Goal: Check status: Check status

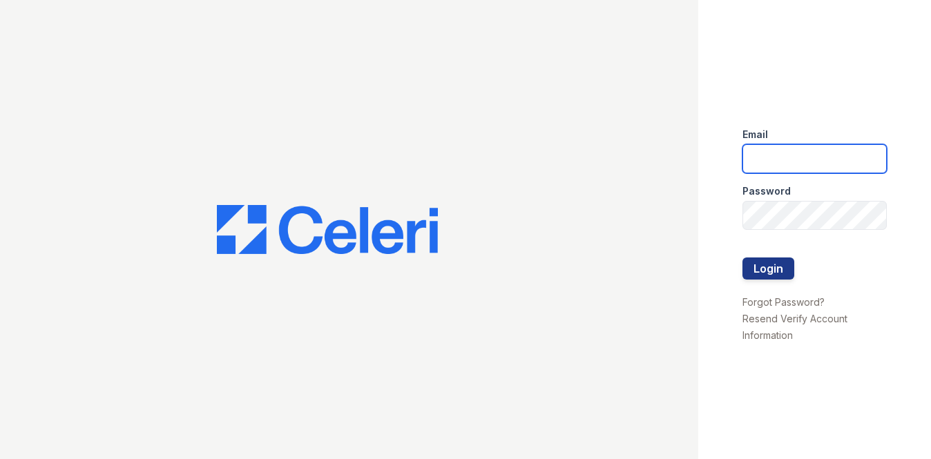
type input "[EMAIL_ADDRESS][DOMAIN_NAME]"
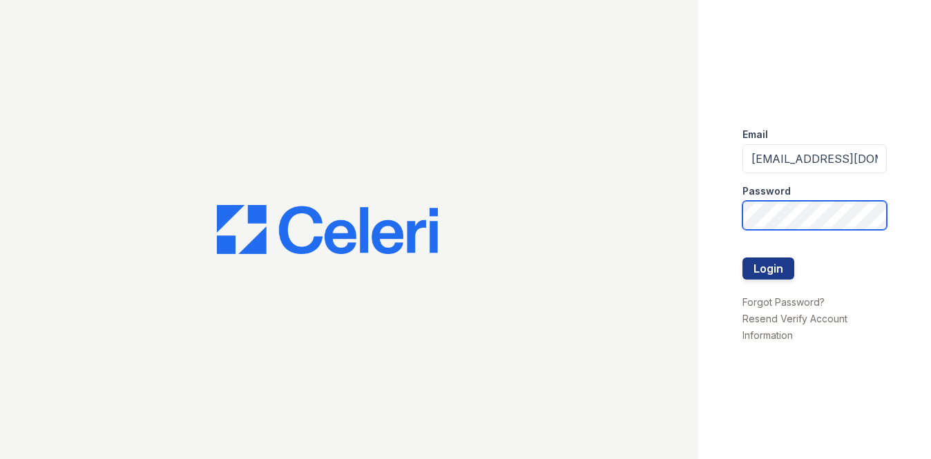
click at [768, 268] on button "Login" at bounding box center [769, 269] width 52 height 22
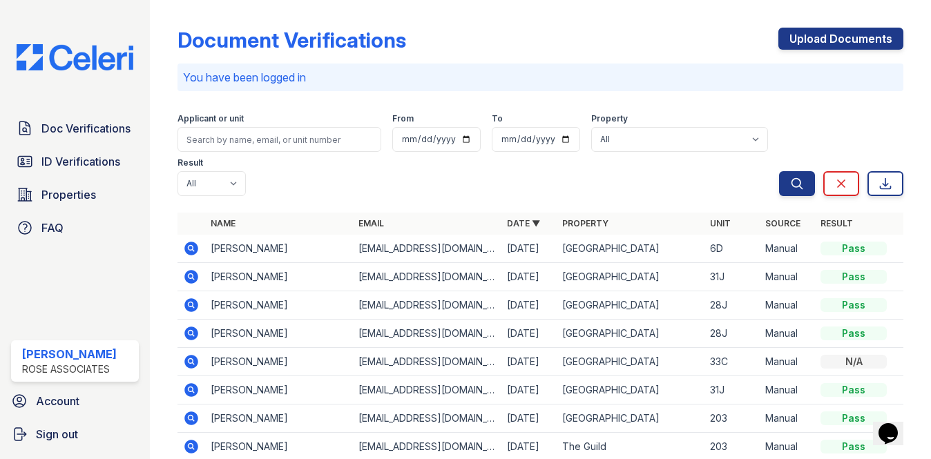
click at [423, 101] on div "Document Verifications Upload Documents You have been logged in Filter Applican…" at bounding box center [541, 306] width 726 height 600
click at [191, 247] on icon at bounding box center [190, 247] width 3 height 3
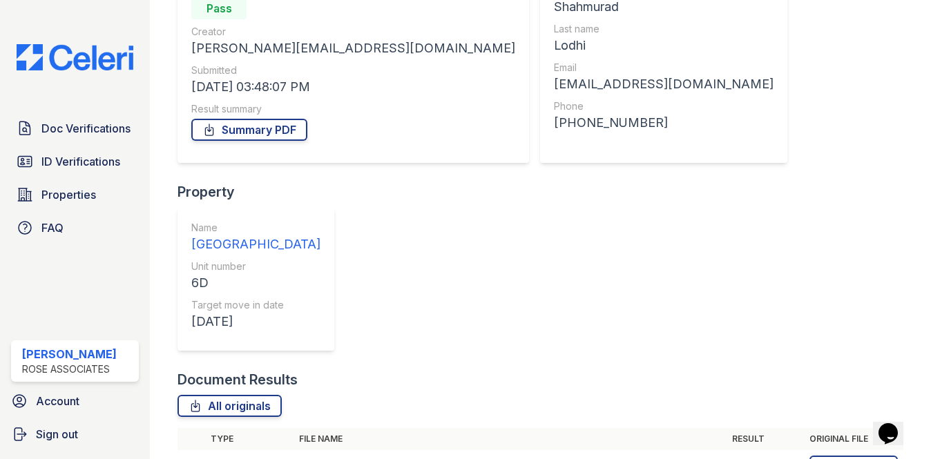
scroll to position [157, 0]
click at [189, 459] on icon at bounding box center [191, 467] width 17 height 17
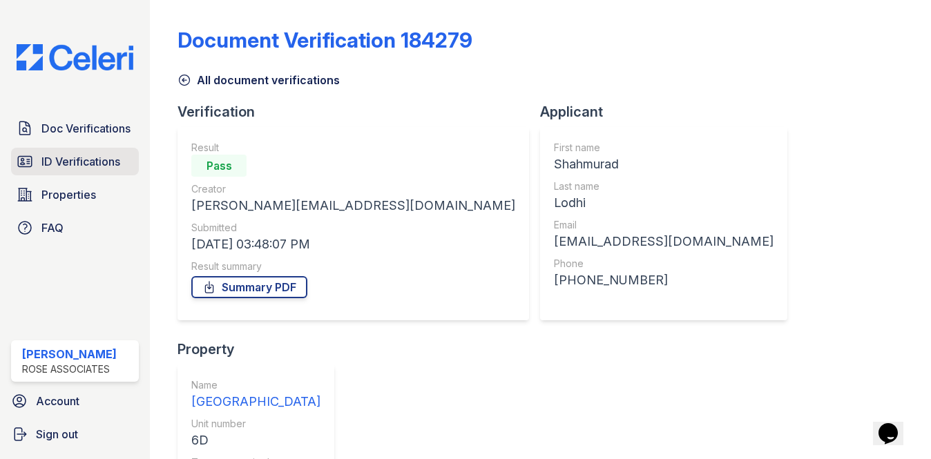
scroll to position [0, 0]
click at [59, 132] on span "Doc Verifications" at bounding box center [85, 128] width 89 height 17
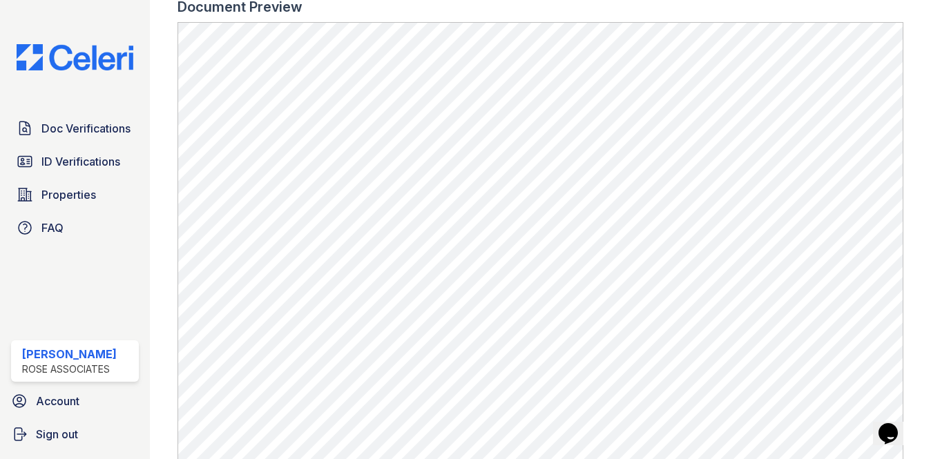
scroll to position [484, 0]
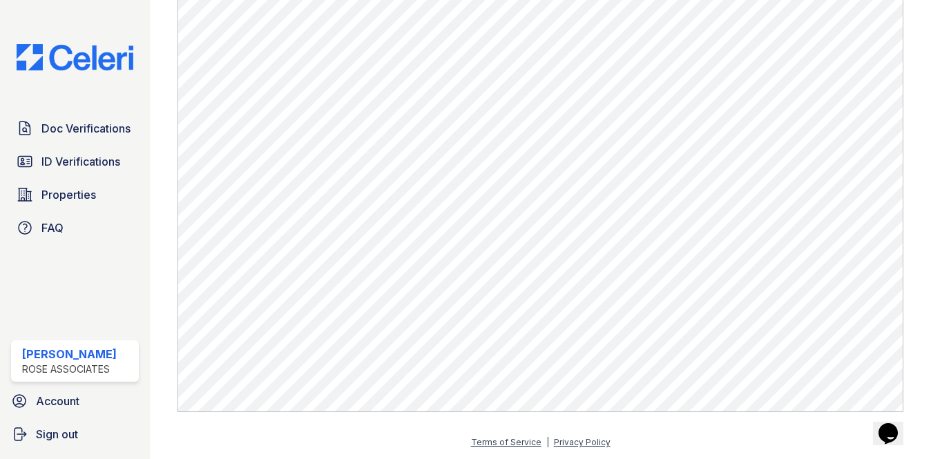
scroll to position [721, 0]
